Goal: Transaction & Acquisition: Book appointment/travel/reservation

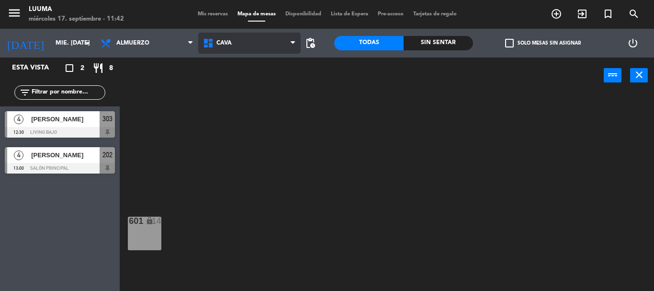
click at [241, 43] on span "Cava" at bounding box center [249, 43] width 102 height 21
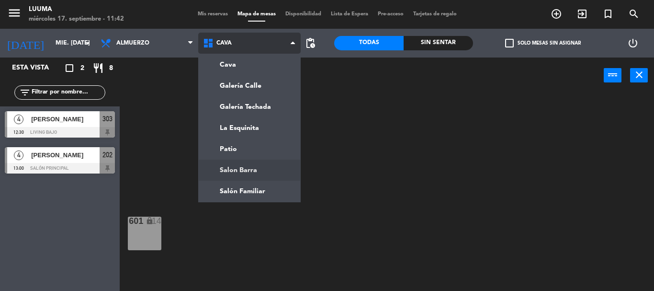
click at [249, 175] on ng-component "menu Luuma miércoles 17. septiembre - 11:42 Mis reservas Mapa de mesas Disponib…" at bounding box center [327, 145] width 654 height 291
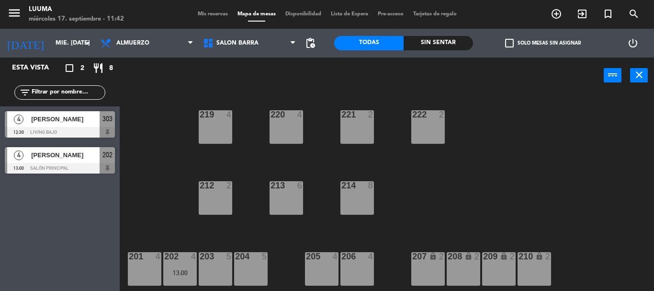
click at [245, 271] on div "204 5" at bounding box center [251, 269] width 34 height 34
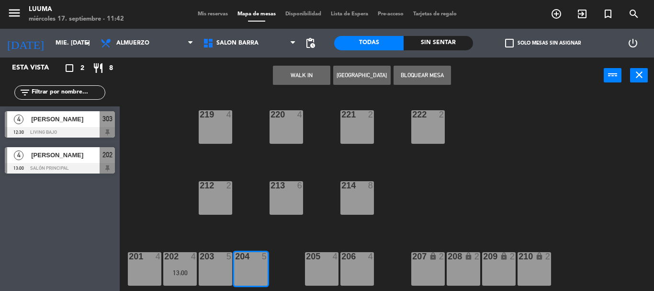
click at [352, 74] on button "[GEOGRAPHIC_DATA]" at bounding box center [361, 75] width 57 height 19
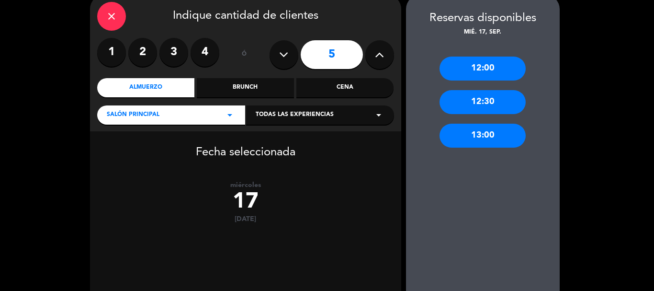
scroll to position [99, 0]
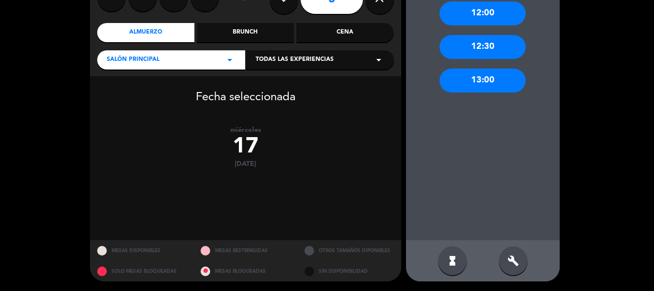
click at [520, 263] on div "build" at bounding box center [513, 260] width 29 height 29
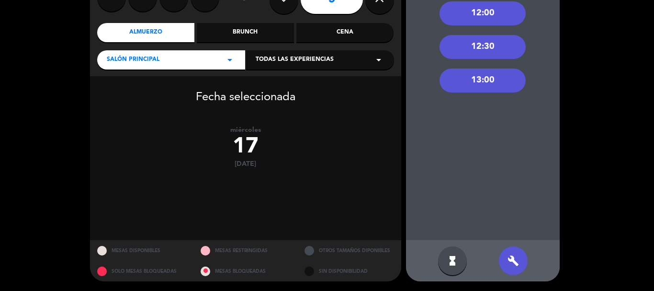
click at [485, 85] on div "13:00" at bounding box center [483, 80] width 86 height 24
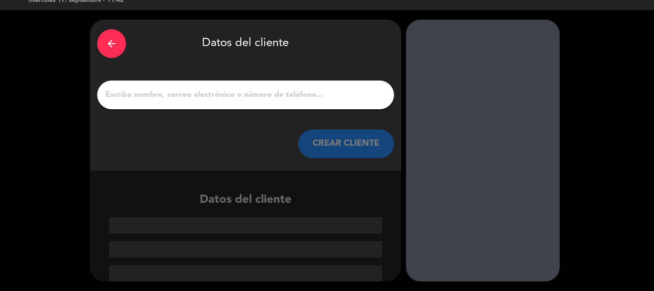
scroll to position [19, 0]
click at [318, 99] on input "1" at bounding box center [245, 94] width 283 height 13
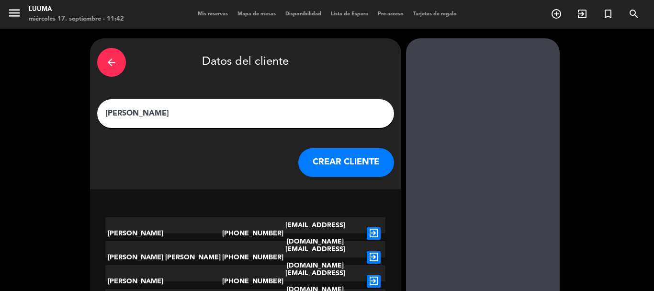
type input "[PERSON_NAME]"
click at [330, 152] on button "CREAR CLIENTE" at bounding box center [346, 162] width 96 height 29
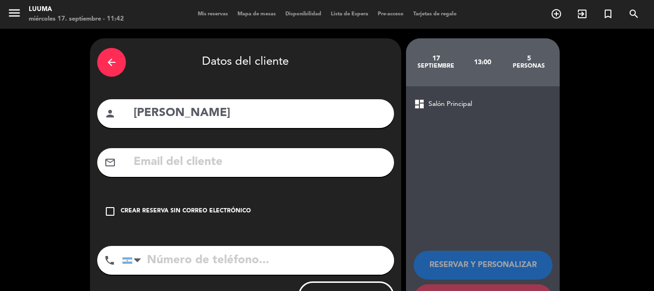
click at [194, 207] on div "Crear reserva sin correo electrónico" at bounding box center [186, 211] width 130 height 10
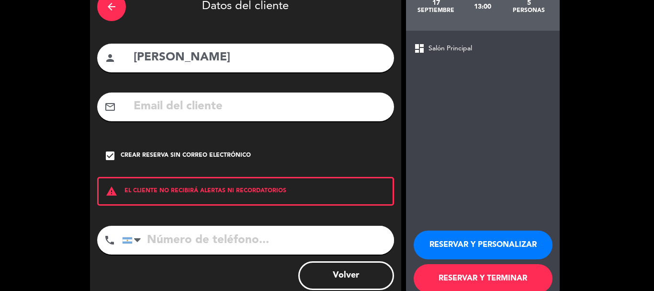
scroll to position [79, 0]
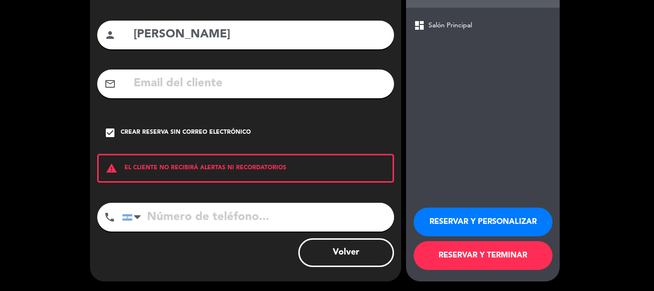
click at [453, 249] on button "RESERVAR Y TERMINAR" at bounding box center [483, 255] width 139 height 29
